Goal: Information Seeking & Learning: Learn about a topic

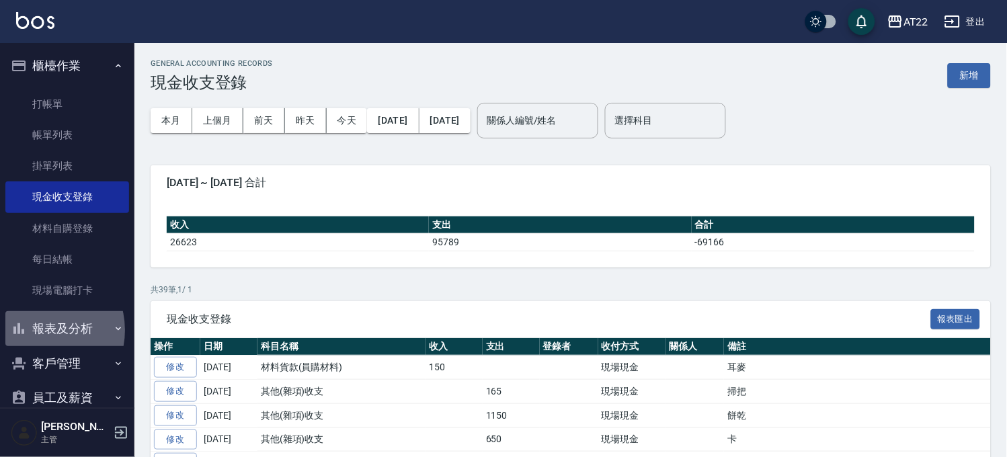
click at [40, 330] on button "報表及分析" at bounding box center [67, 328] width 124 height 35
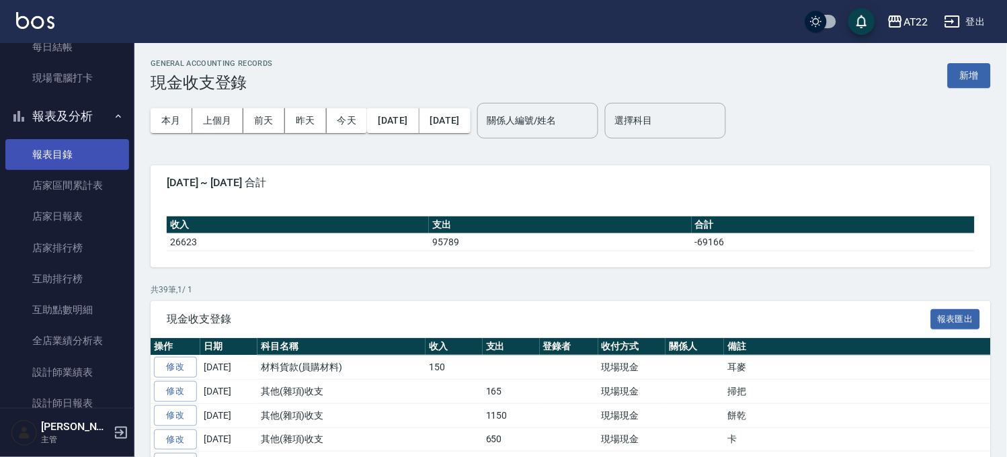
scroll to position [373, 0]
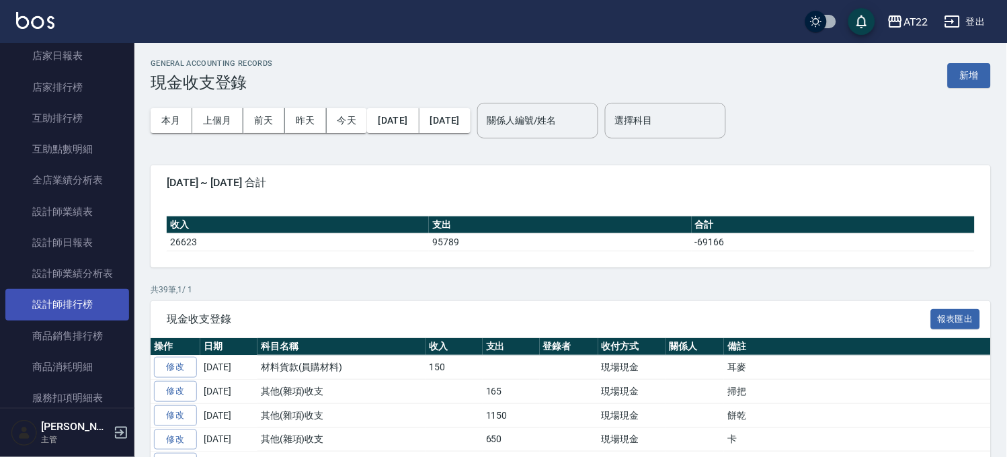
click at [98, 295] on link "設計師排行榜" at bounding box center [67, 304] width 124 height 31
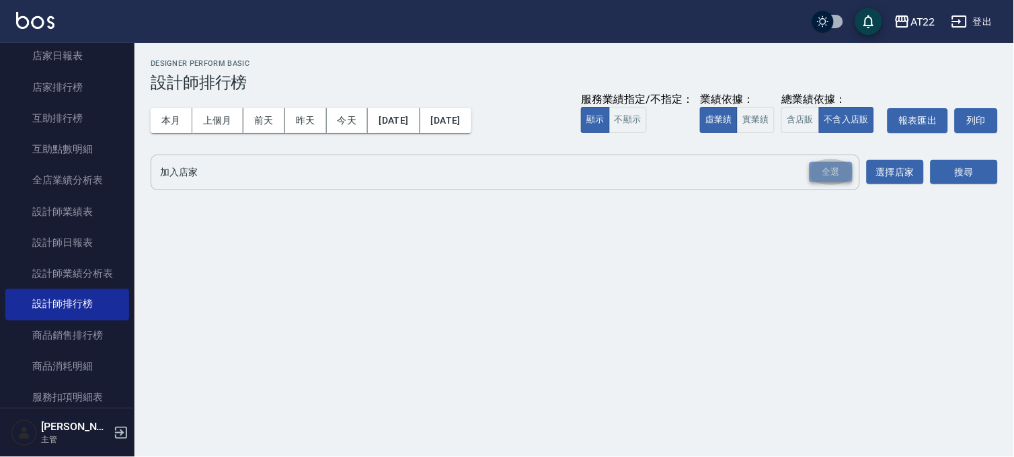
click at [830, 177] on div "全選" at bounding box center [831, 172] width 43 height 21
click at [940, 165] on button "搜尋" at bounding box center [964, 173] width 67 height 25
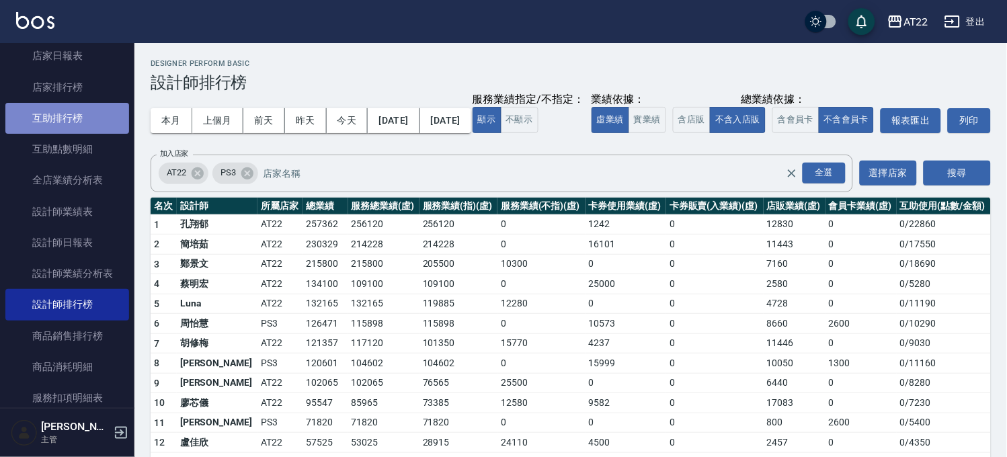
click at [82, 116] on link "互助排行榜" at bounding box center [67, 118] width 124 height 31
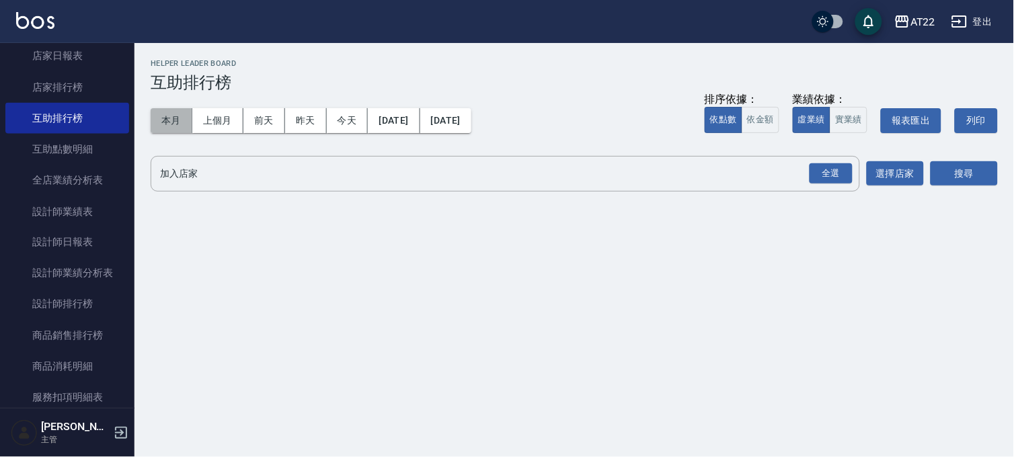
click at [153, 112] on button "本月" at bounding box center [172, 120] width 42 height 25
click at [834, 169] on div "全選" at bounding box center [831, 173] width 43 height 21
click at [966, 166] on button "搜尋" at bounding box center [964, 174] width 67 height 25
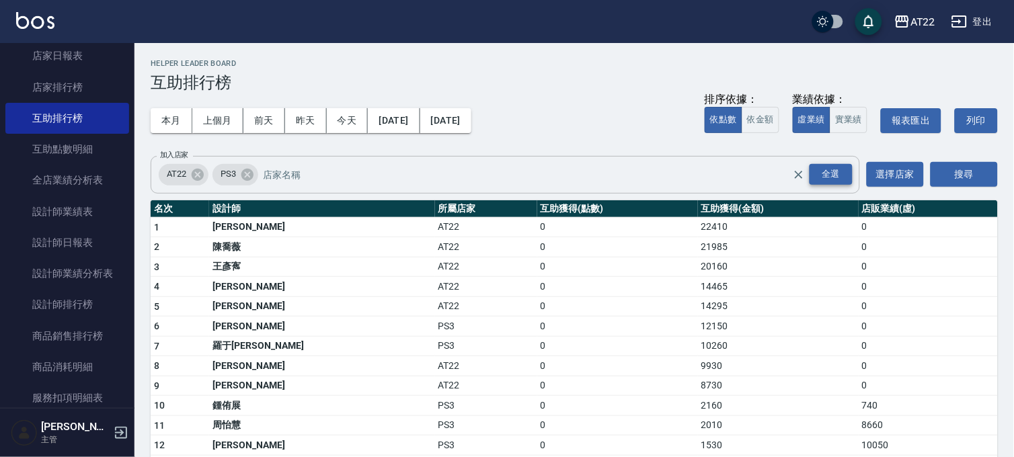
click at [818, 171] on div "全選" at bounding box center [831, 174] width 43 height 21
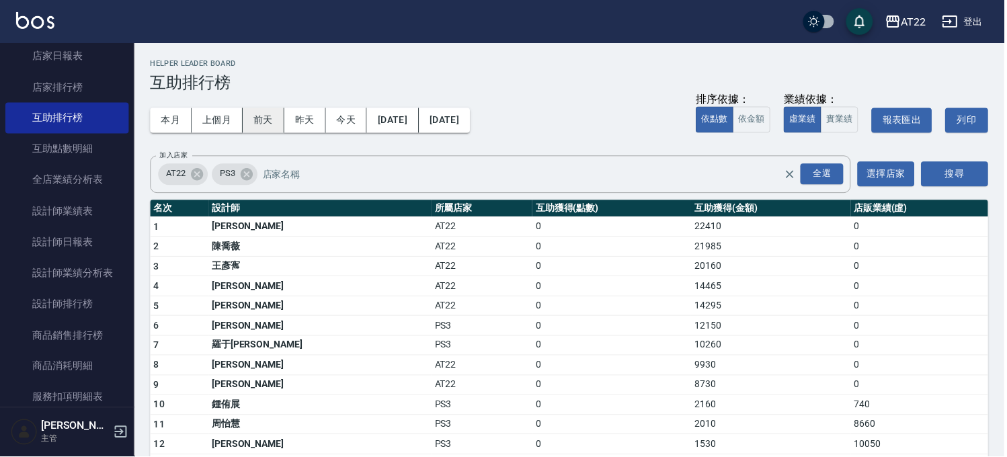
click at [254, 121] on button "前天" at bounding box center [264, 120] width 42 height 25
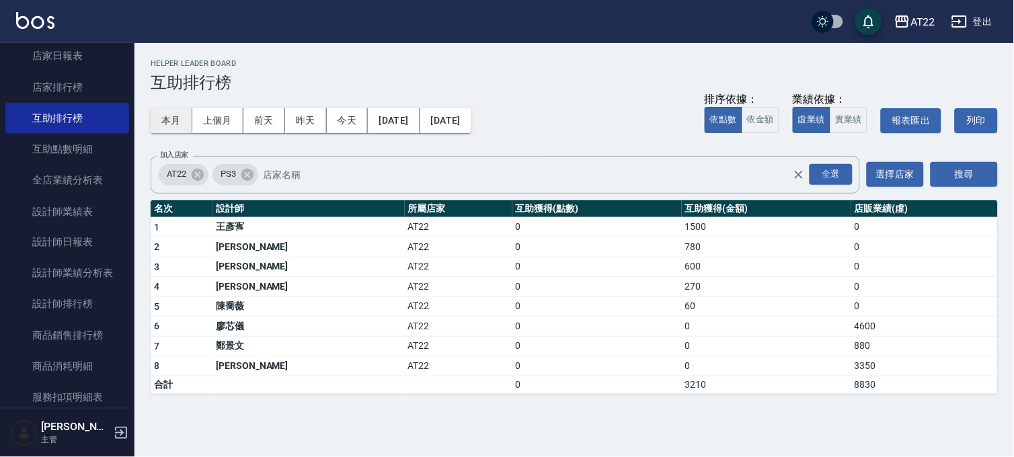
click at [157, 123] on button "本月" at bounding box center [172, 120] width 42 height 25
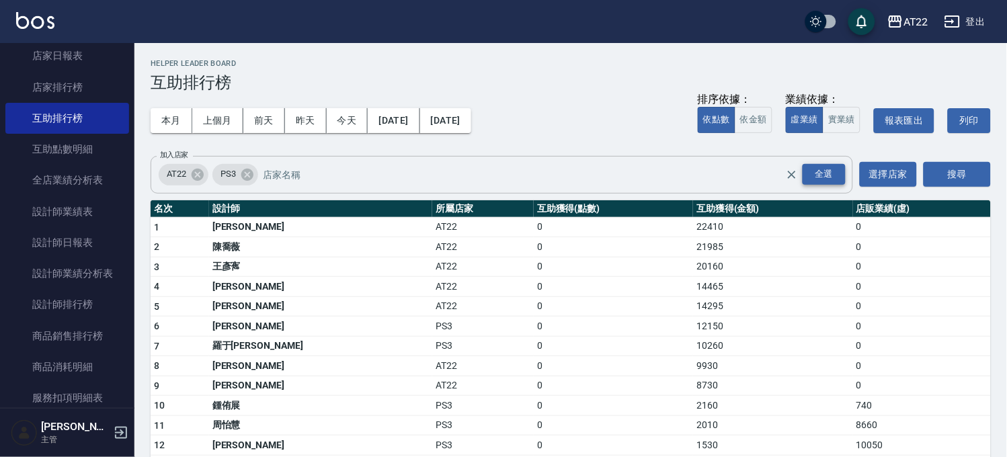
click at [822, 182] on div "全選" at bounding box center [824, 174] width 43 height 21
click at [828, 172] on div "全選" at bounding box center [824, 174] width 43 height 21
click at [960, 170] on button "搜尋" at bounding box center [957, 174] width 67 height 25
